Goal: Complete application form

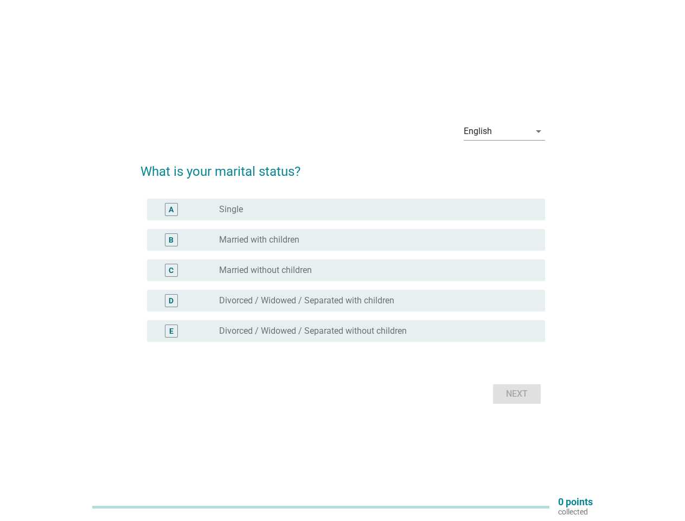
click at [343, 260] on div "C radio_button_unchecked Married without children" at bounding box center [346, 270] width 398 height 22
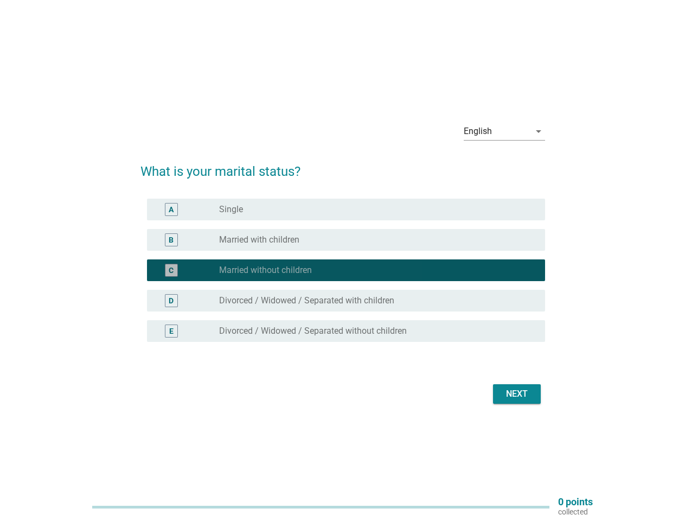
click at [504, 131] on div "English" at bounding box center [497, 131] width 66 height 17
click at [343, 277] on div "C radio_button_checked Married without children" at bounding box center [346, 270] width 398 height 22
click at [343, 270] on div "radio_button_checked Married without children" at bounding box center [373, 270] width 309 height 11
click at [346, 209] on div "radio_button_unchecked Single" at bounding box center [373, 209] width 309 height 11
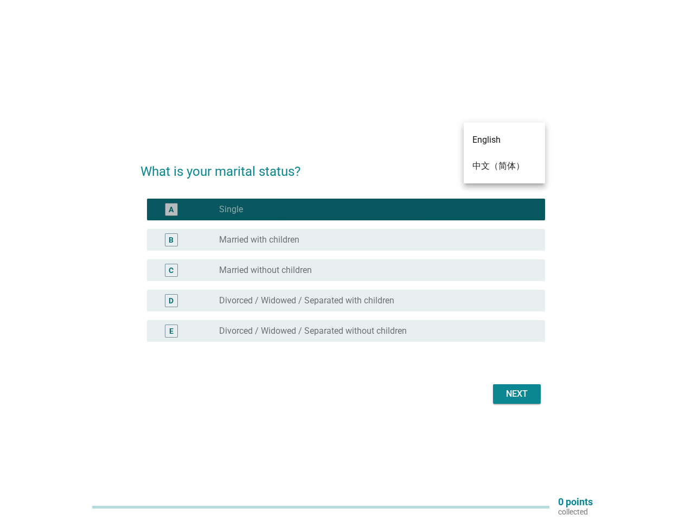
click at [231, 209] on label "Single" at bounding box center [231, 209] width 24 height 11
click at [346, 240] on div "radio_button_unchecked Married with children" at bounding box center [373, 239] width 309 height 11
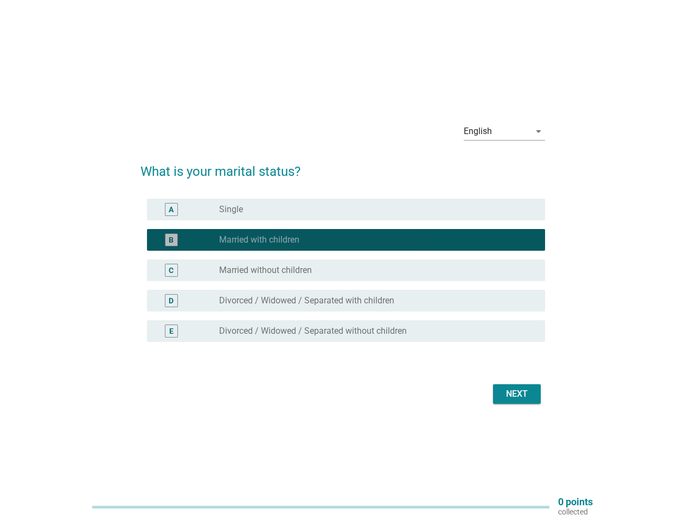
click at [259, 240] on label "Married with children" at bounding box center [259, 239] width 80 height 11
click at [346, 270] on div "radio_button_unchecked Married without children" at bounding box center [373, 270] width 309 height 11
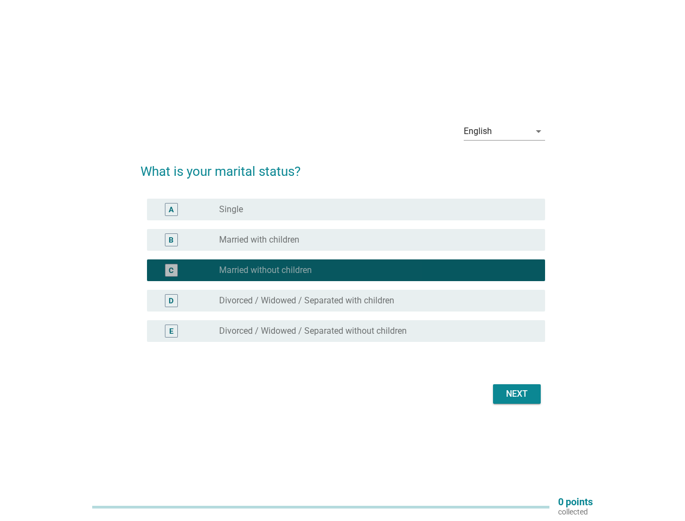
click at [265, 270] on label "Married without children" at bounding box center [265, 270] width 93 height 11
